Goal: Task Accomplishment & Management: Use online tool/utility

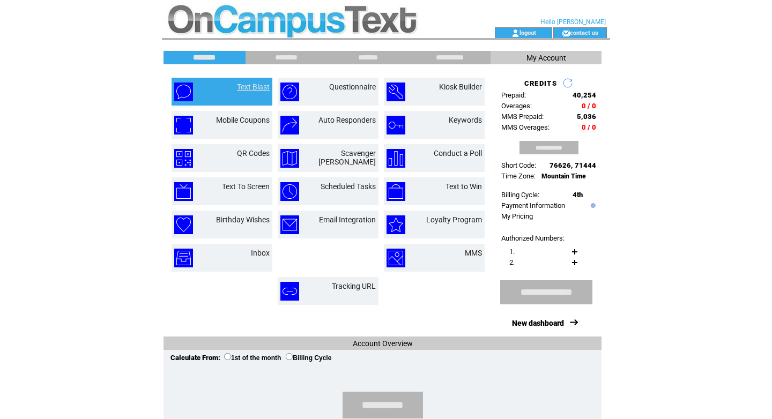
click at [240, 87] on link "Text Blast" at bounding box center [253, 87] width 33 height 9
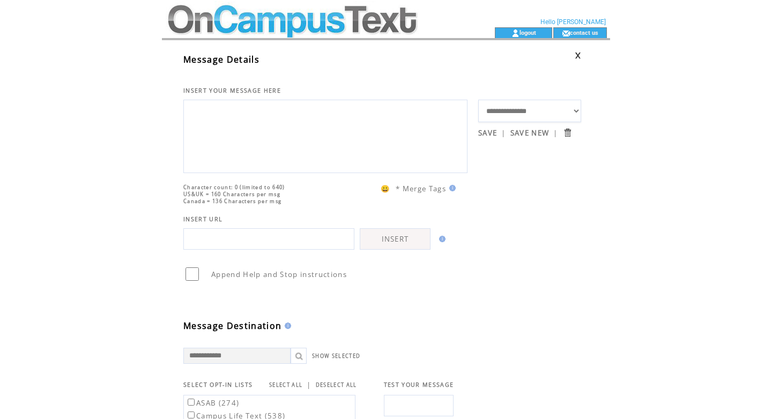
click at [203, 132] on textarea at bounding box center [325, 135] width 272 height 64
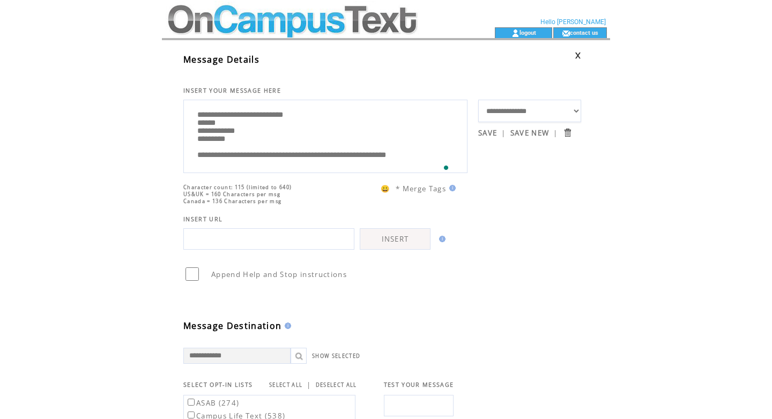
scroll to position [3, 0]
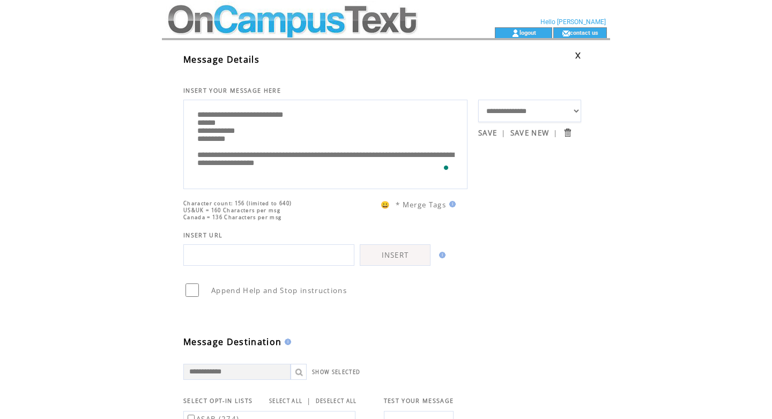
type textarea "**********"
click at [576, 221] on table "**********" at bounding box center [382, 347] width 398 height 603
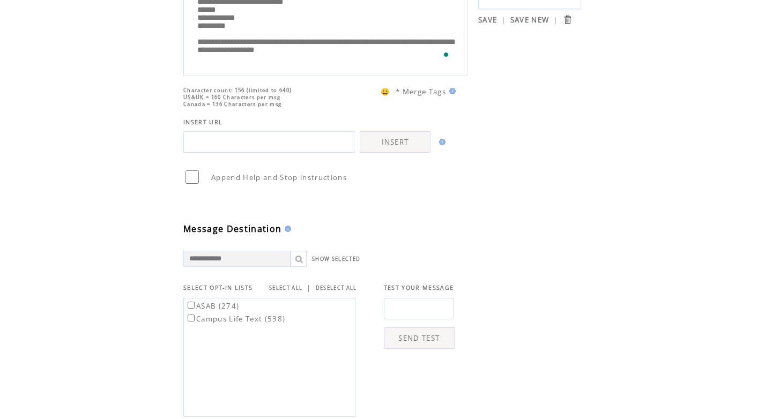
scroll to position [381, 0]
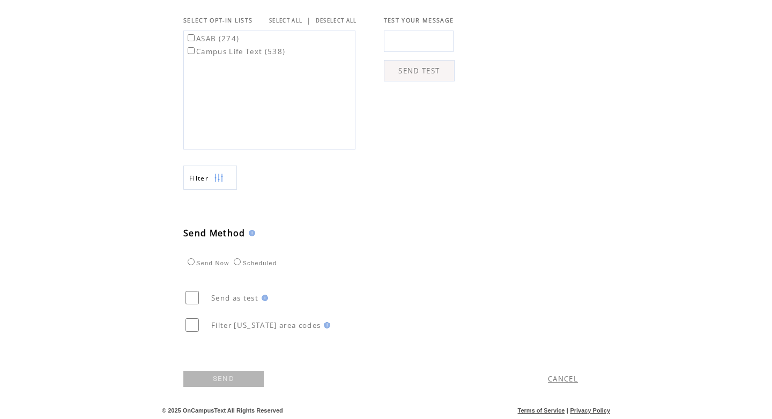
click at [192, 56] on td "Campus Life Text (538)" at bounding box center [235, 51] width 101 height 12
click at [216, 376] on link "SEND" at bounding box center [223, 379] width 80 height 16
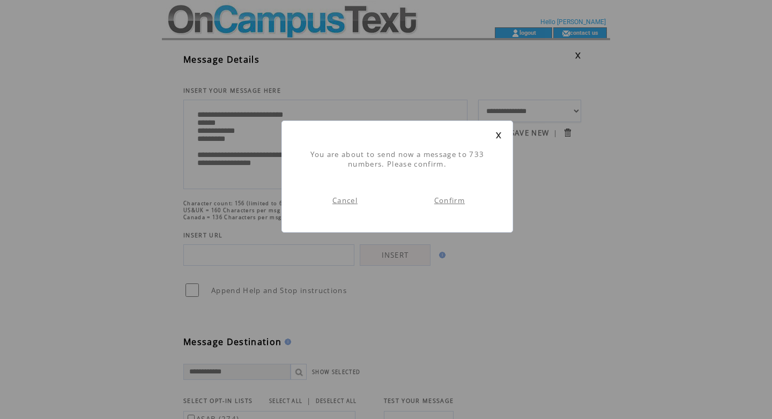
scroll to position [1, 0]
click at [449, 200] on link "Confirm" at bounding box center [449, 201] width 31 height 10
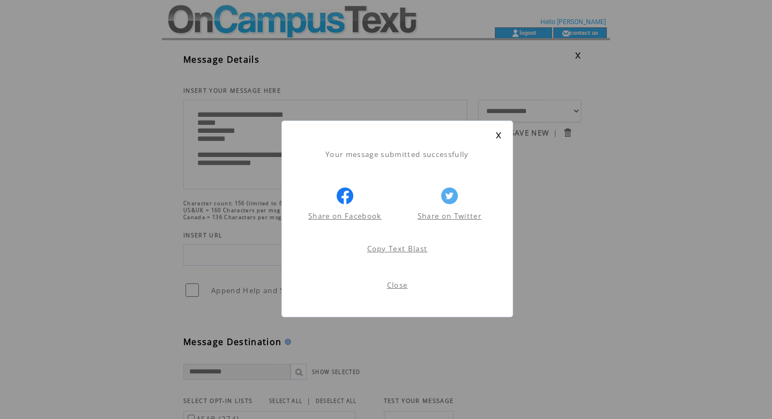
scroll to position [1, 0]
click at [496, 135] on link at bounding box center [498, 135] width 6 height 7
